Goal: Information Seeking & Learning: Learn about a topic

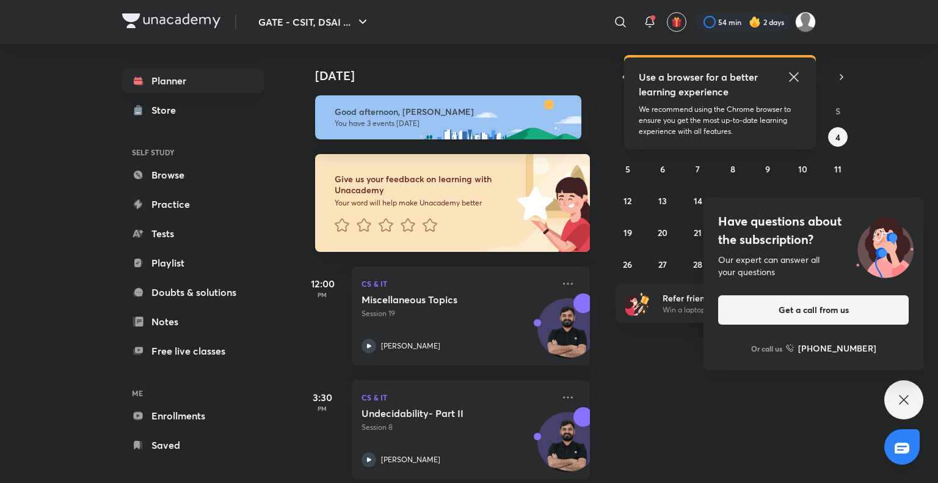
click at [932, 131] on div "GATE - CSIT, DSAI ... ​ Use a browser for a better learning experience We recom…" at bounding box center [469, 241] width 938 height 483
click at [931, 115] on div "[DATE] Good afternoon, [PERSON_NAME] You have 3 events [DATE] Give us your feed…" at bounding box center [617, 263] width 638 height 439
click at [909, 402] on icon at bounding box center [904, 399] width 15 height 15
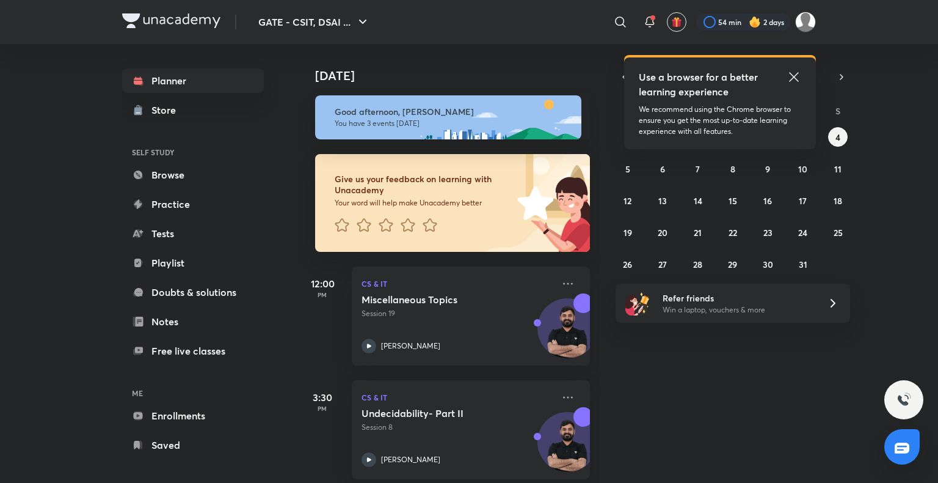
click at [797, 75] on icon at bounding box center [794, 77] width 15 height 15
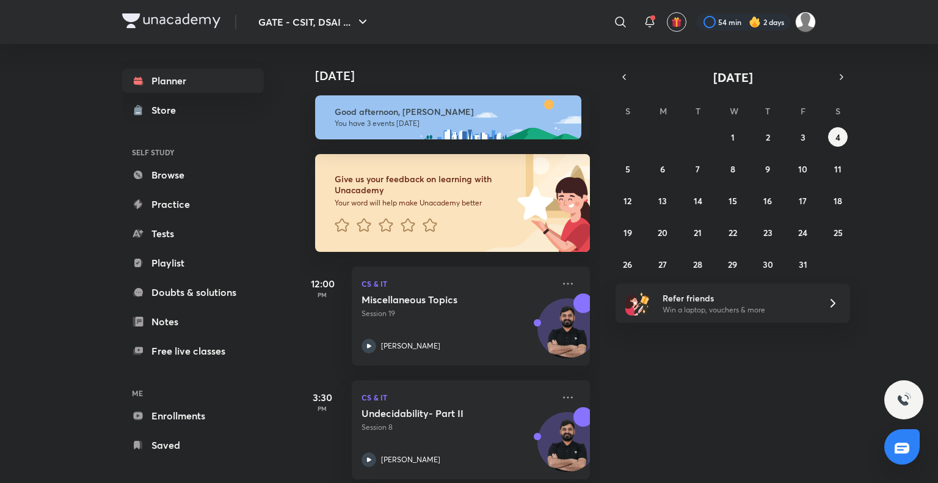
click at [152, 250] on div "Planner Store SELF STUDY Browse Practice Tests Playlist Doubts & solutions Note…" at bounding box center [193, 262] width 142 height 389
click at [164, 260] on link "Playlist" at bounding box center [193, 263] width 142 height 24
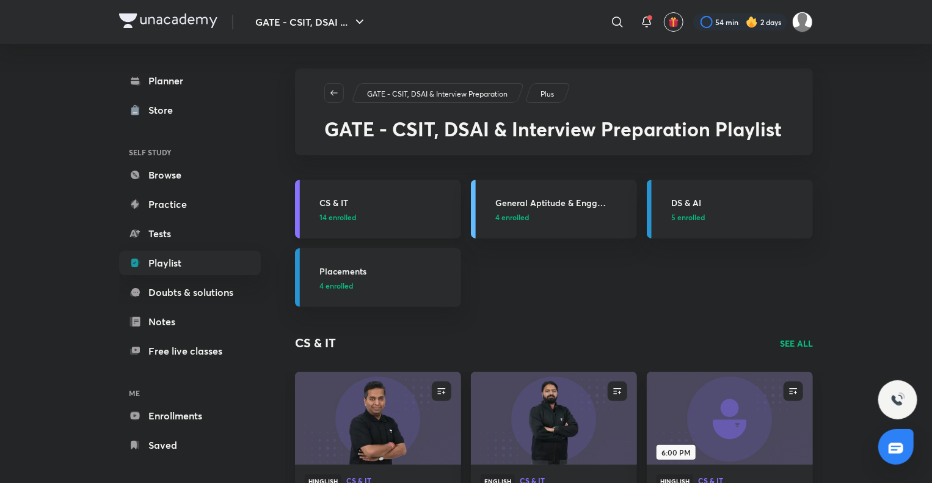
click at [327, 201] on h3 "CS & IT" at bounding box center [387, 202] width 134 height 13
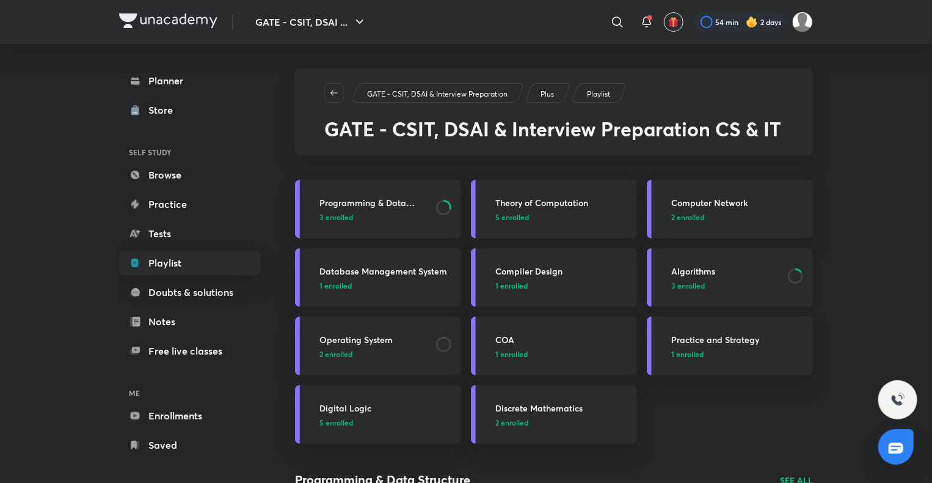
click at [689, 274] on h3 "Algorithms" at bounding box center [725, 271] width 109 height 13
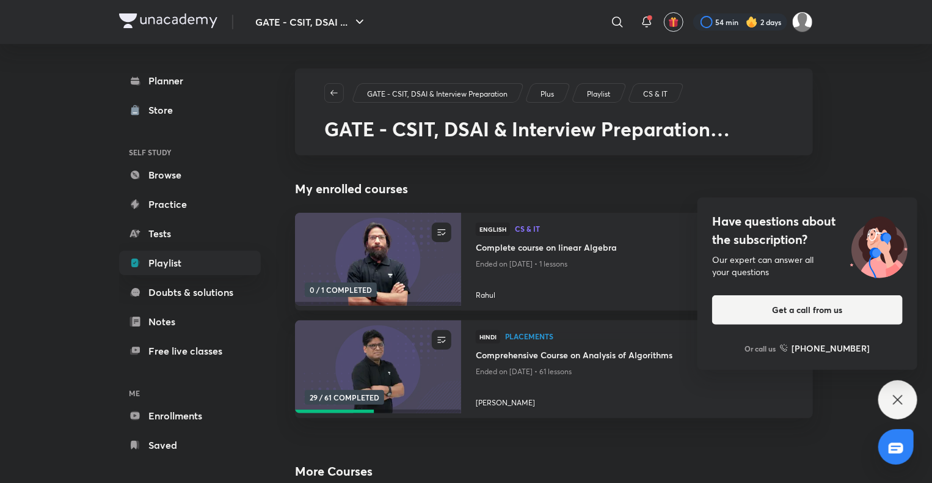
click at [901, 402] on icon at bounding box center [897, 399] width 9 height 9
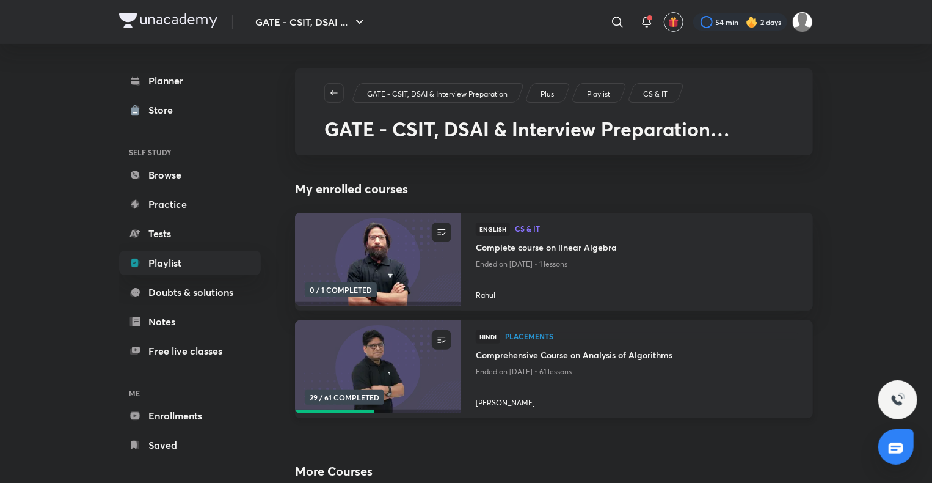
click at [652, 349] on h4 "Comprehensive Course on Analysis of Algorithms" at bounding box center [637, 355] width 323 height 15
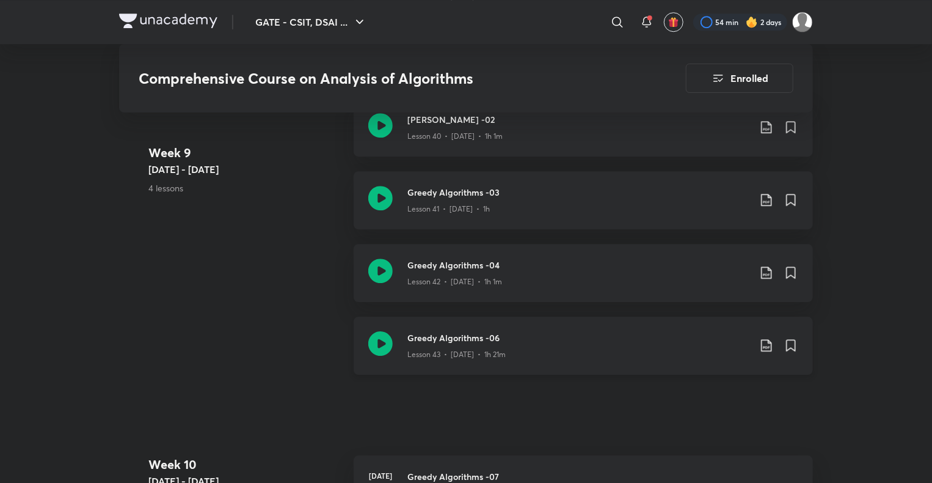
scroll to position [4096, 0]
click at [483, 264] on h3 "Greedy Algorithms -04" at bounding box center [579, 264] width 342 height 13
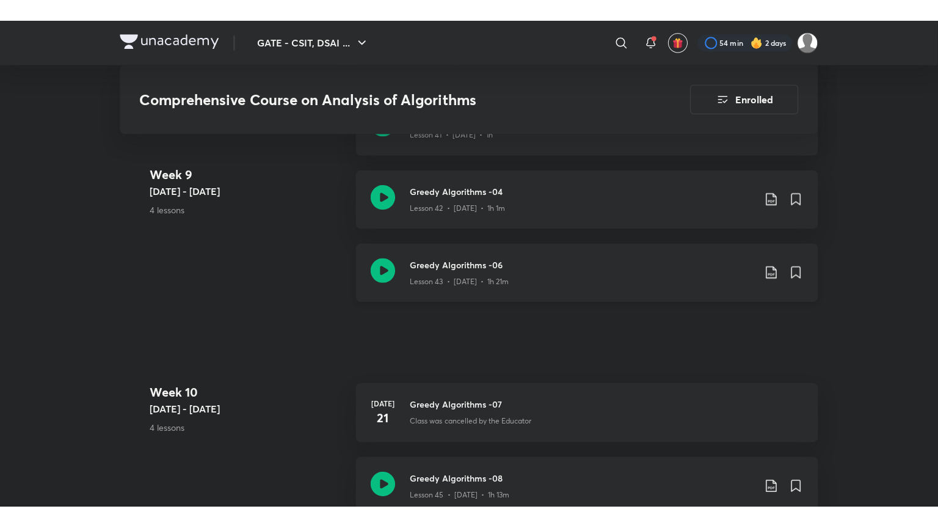
scroll to position [4211, 0]
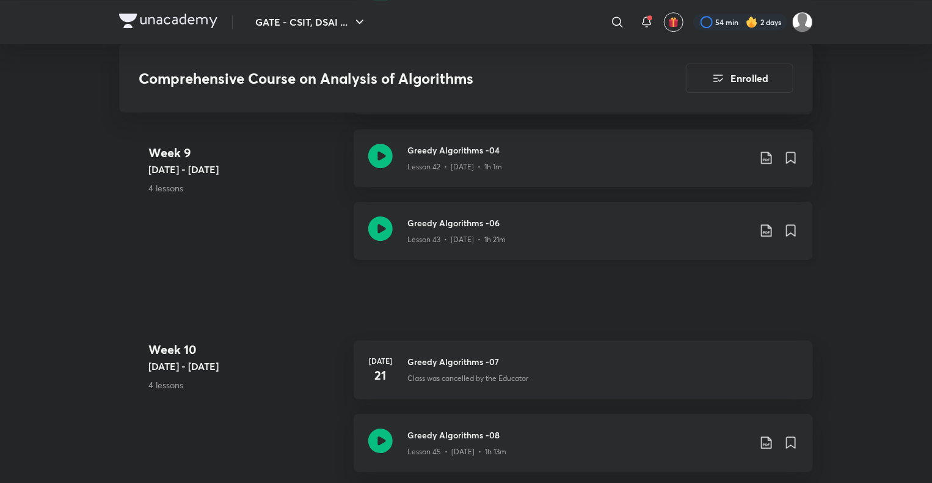
click at [491, 220] on h3 "Greedy Algorithms -06" at bounding box center [579, 222] width 342 height 13
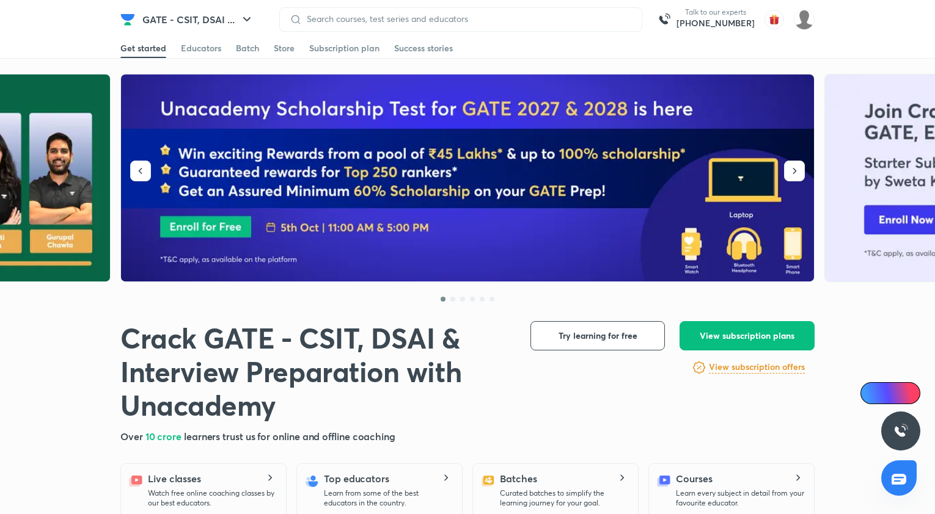
click at [739, 33] on div "GATE - CSIT, DSAI ... Talk to our experts +91-8585858585" at bounding box center [467, 19] width 694 height 38
